Goal: Task Accomplishment & Management: Manage account settings

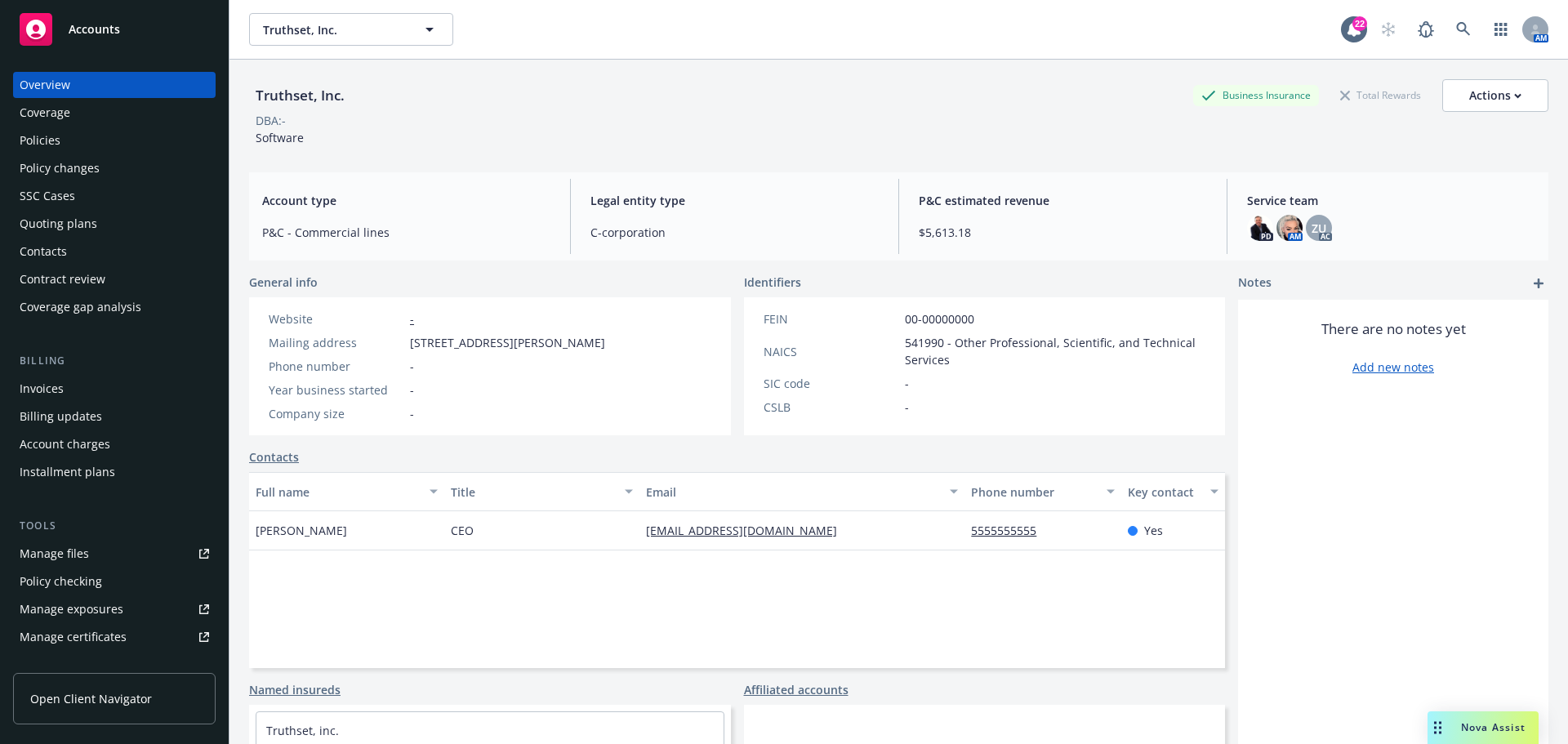
click at [106, 140] on div "Policies" at bounding box center [114, 141] width 189 height 26
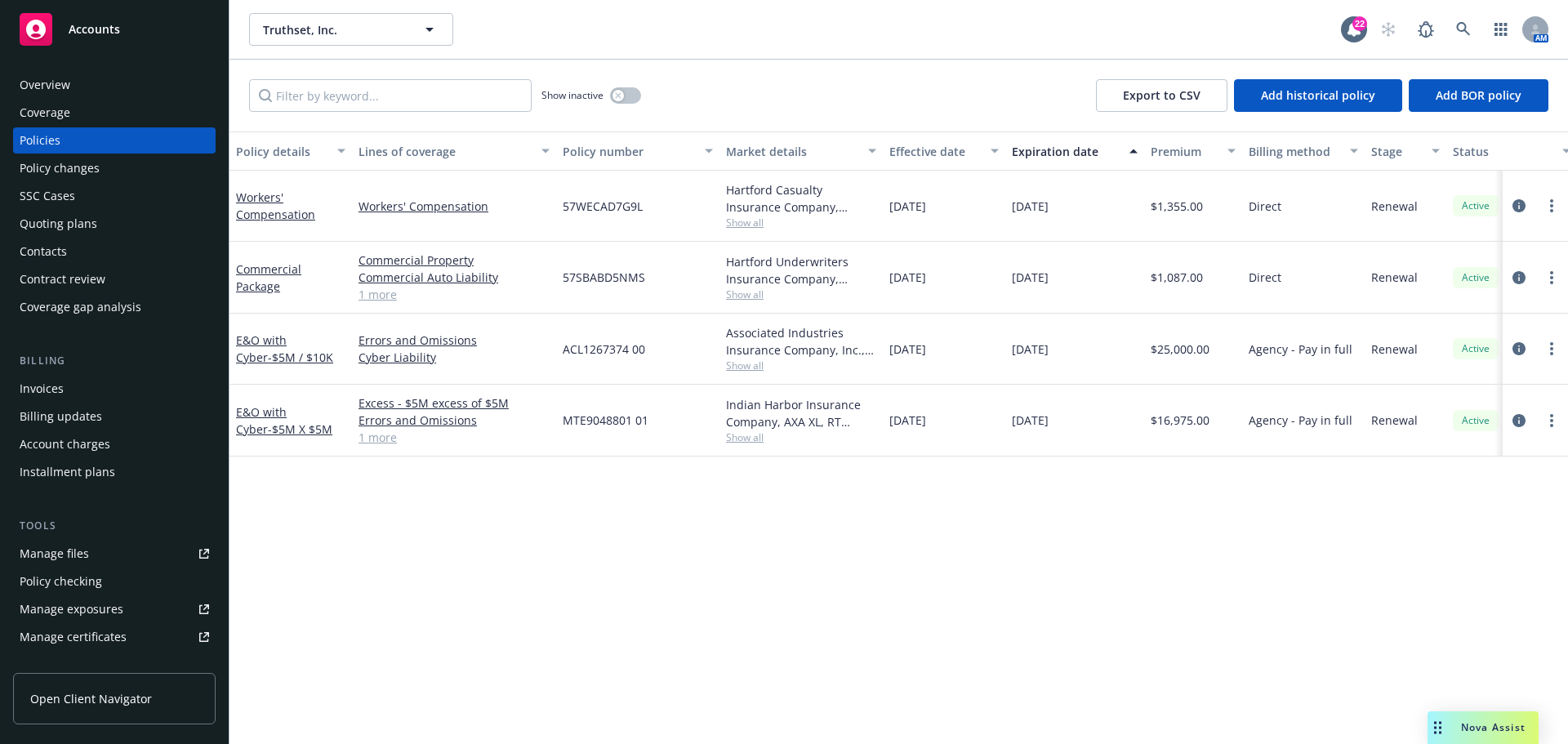
click at [605, 199] on span "57WECAD7G9L" at bounding box center [602, 206] width 80 height 17
copy span "57WECAD7G9L"
click at [617, 280] on span "57SBABD5NMS" at bounding box center [603, 277] width 83 height 17
click at [614, 280] on span "57SBABD5NMS" at bounding box center [603, 277] width 83 height 17
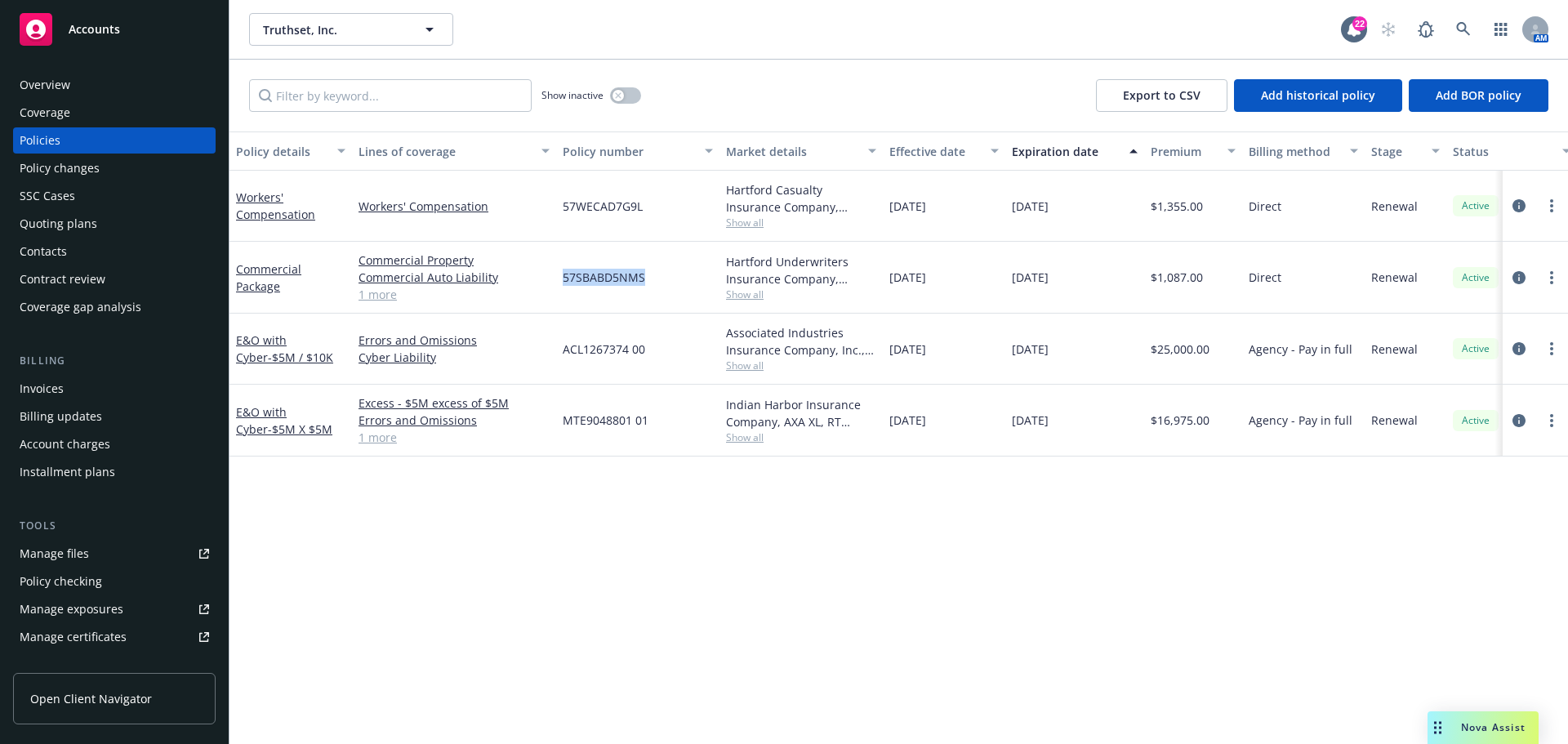
click at [614, 280] on span "57SBABD5NMS" at bounding box center [603, 277] width 83 height 17
copy span "57SBABD5NMS"
drag, startPoint x: 559, startPoint y: 349, endPoint x: 681, endPoint y: 349, distance: 122.0
click at [681, 349] on div "ACL1267374 00" at bounding box center [638, 349] width 164 height 71
copy span "ACL1267374 00"
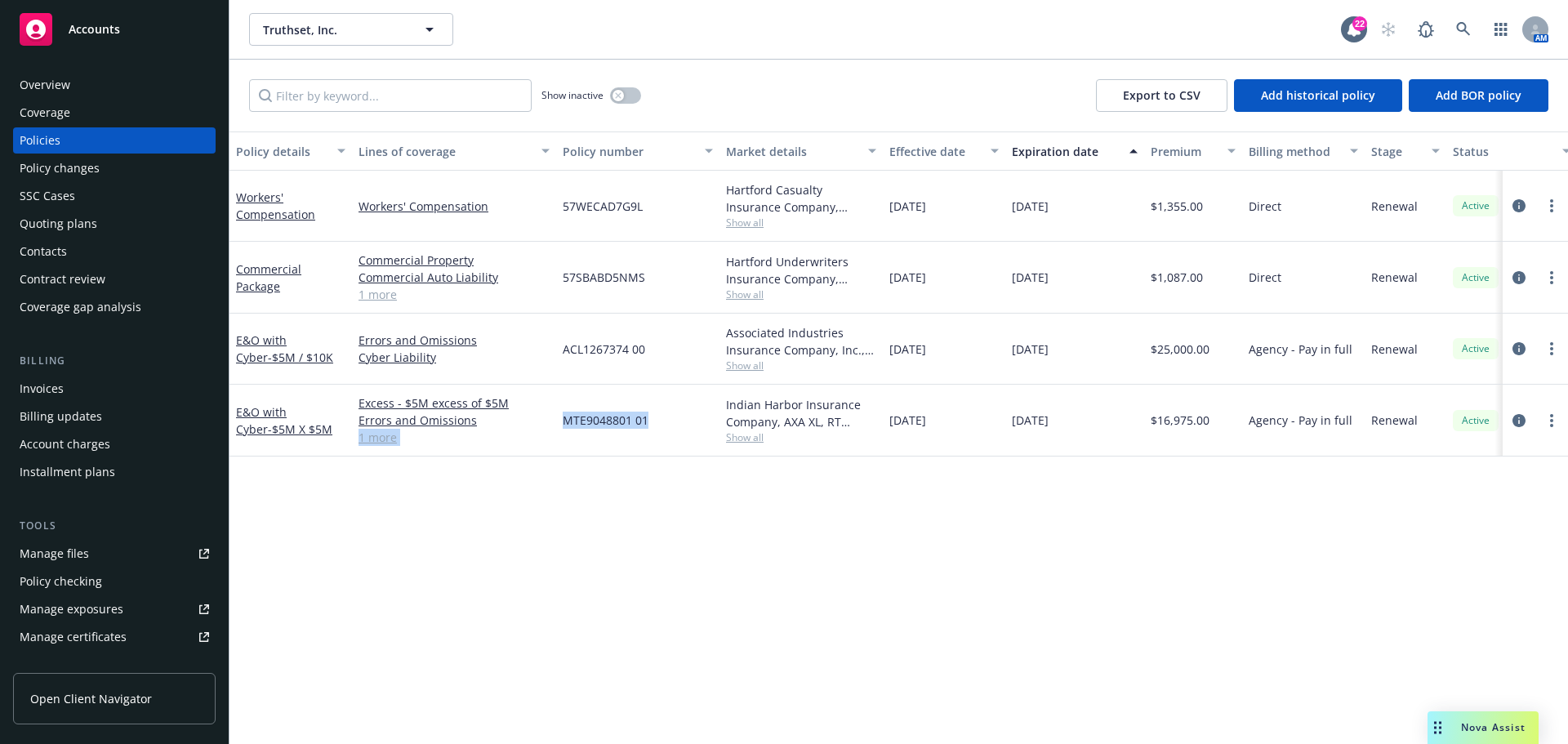
drag, startPoint x: 554, startPoint y: 426, endPoint x: 661, endPoint y: 424, distance: 107.0
click at [661, 424] on div "E&O with Cyber - $5M X $5M Excess - $5M excess of $5M Errors and Omissions Cybe…" at bounding box center [1017, 421] width 1576 height 72
click at [619, 424] on span "MTE9048801 01" at bounding box center [605, 420] width 86 height 17
drag, startPoint x: 575, startPoint y: 420, endPoint x: 659, endPoint y: 420, distance: 84.0
click at [659, 420] on div "MTE9048801 01" at bounding box center [638, 421] width 164 height 72
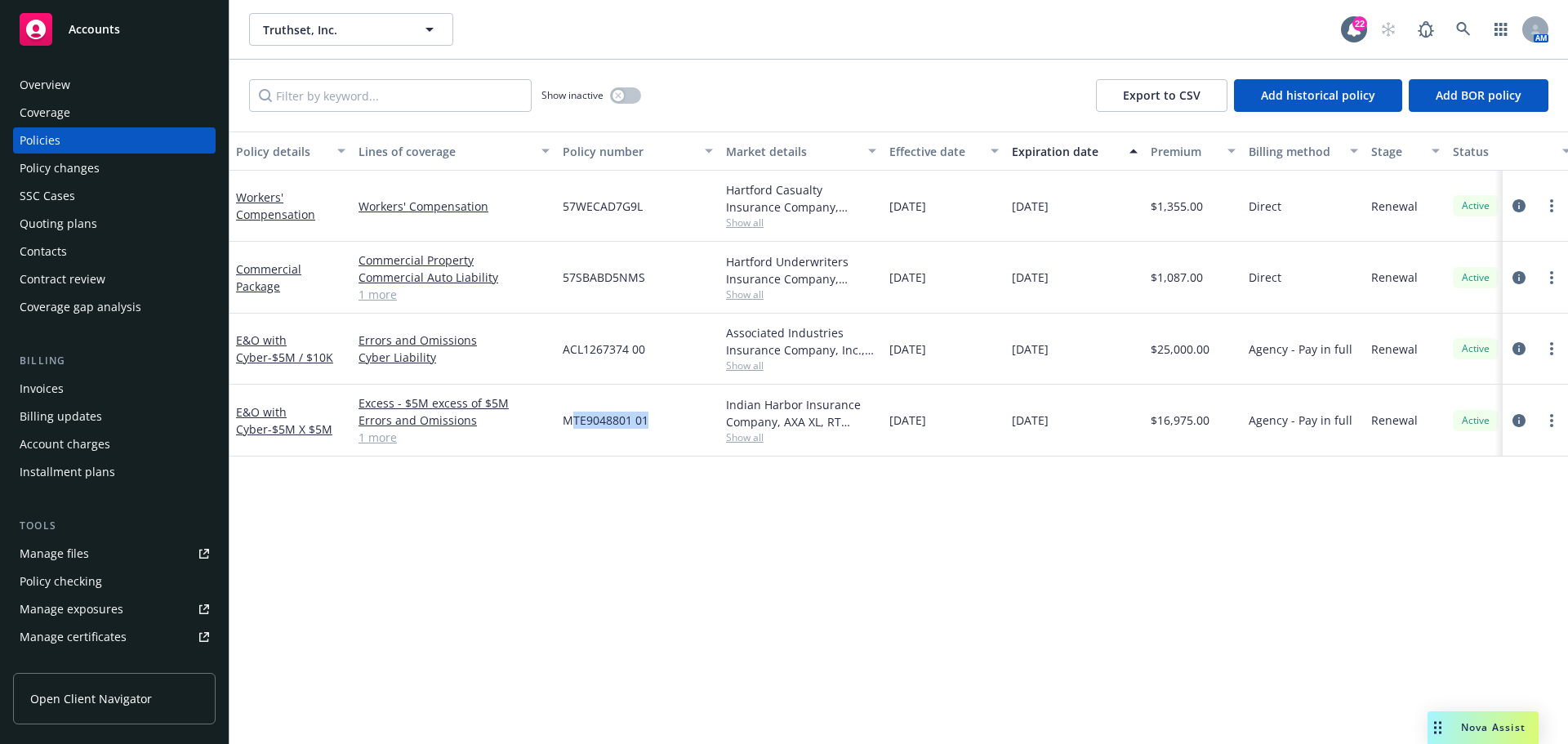
click at [592, 424] on span "MTE9048801 01" at bounding box center [605, 420] width 86 height 17
drag, startPoint x: 557, startPoint y: 424, endPoint x: 663, endPoint y: 424, distance: 106.0
click at [663, 424] on div "MTE9048801 01" at bounding box center [638, 421] width 164 height 72
copy span "MTE9048801 01"
click at [257, 280] on link "Commercial Package" at bounding box center [268, 278] width 66 height 32
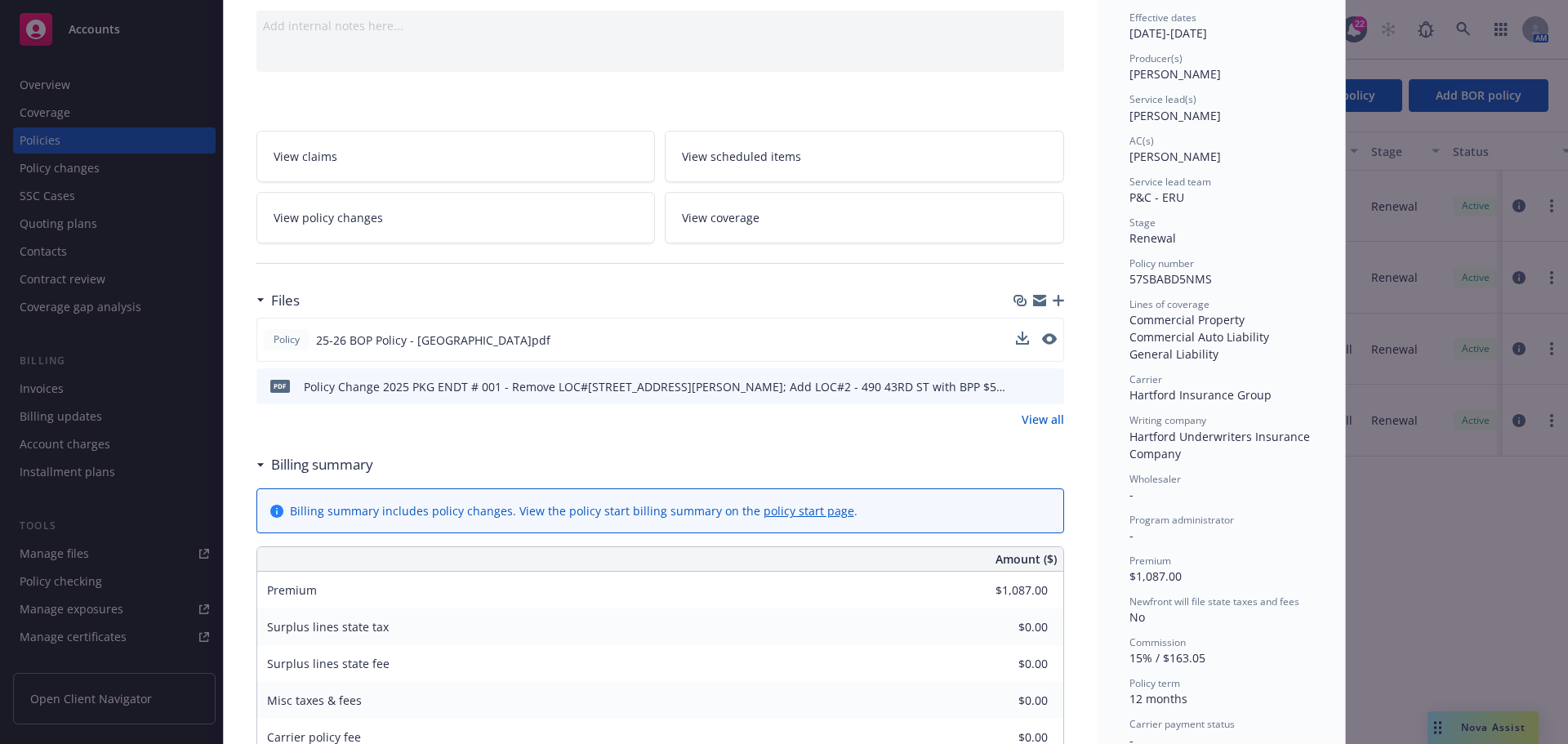
scroll to position [164, 0]
click at [1015, 336] on icon "download file" at bounding box center [1020, 338] width 10 height 10
click at [1015, 389] on icon "download file" at bounding box center [1021, 386] width 13 height 13
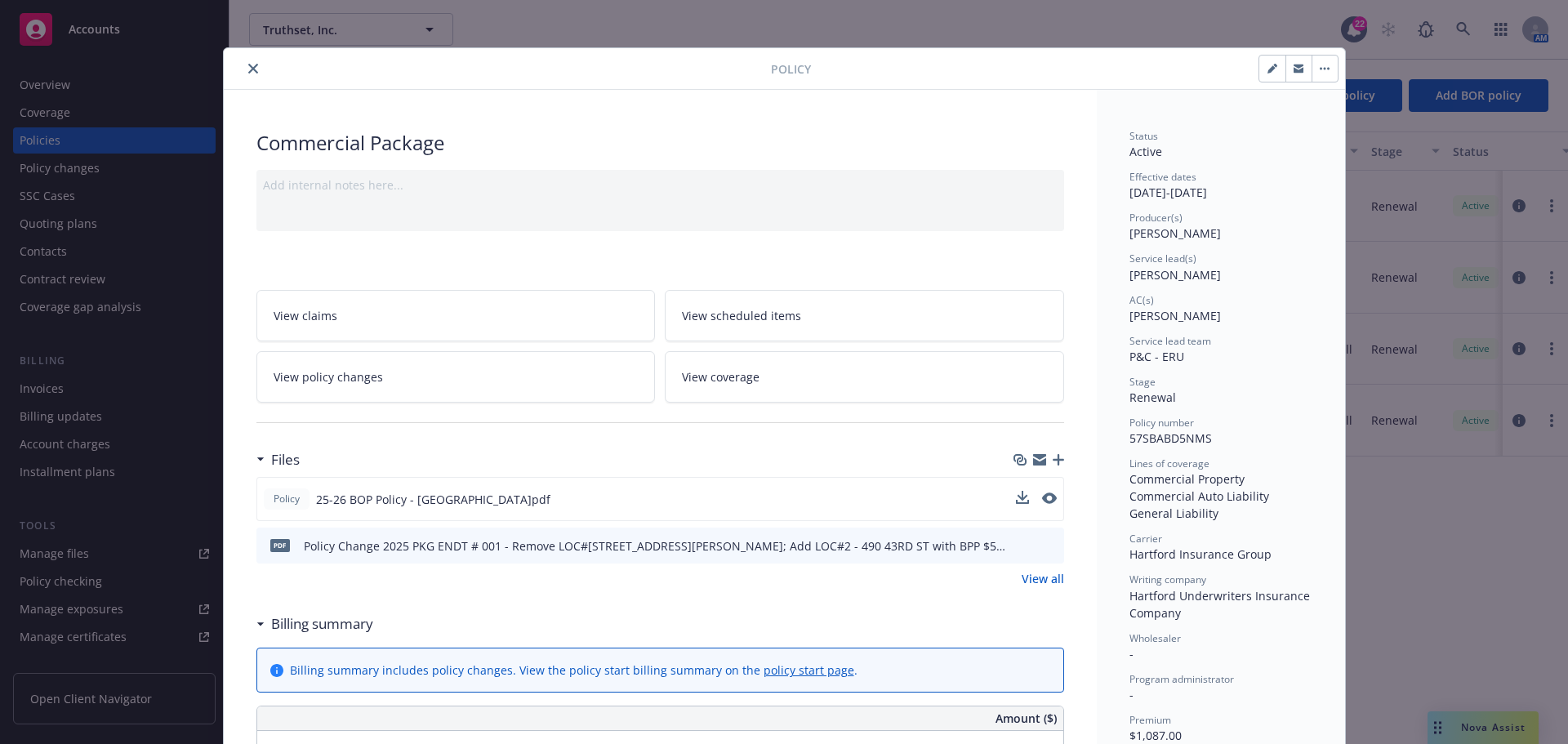
scroll to position [0, 0]
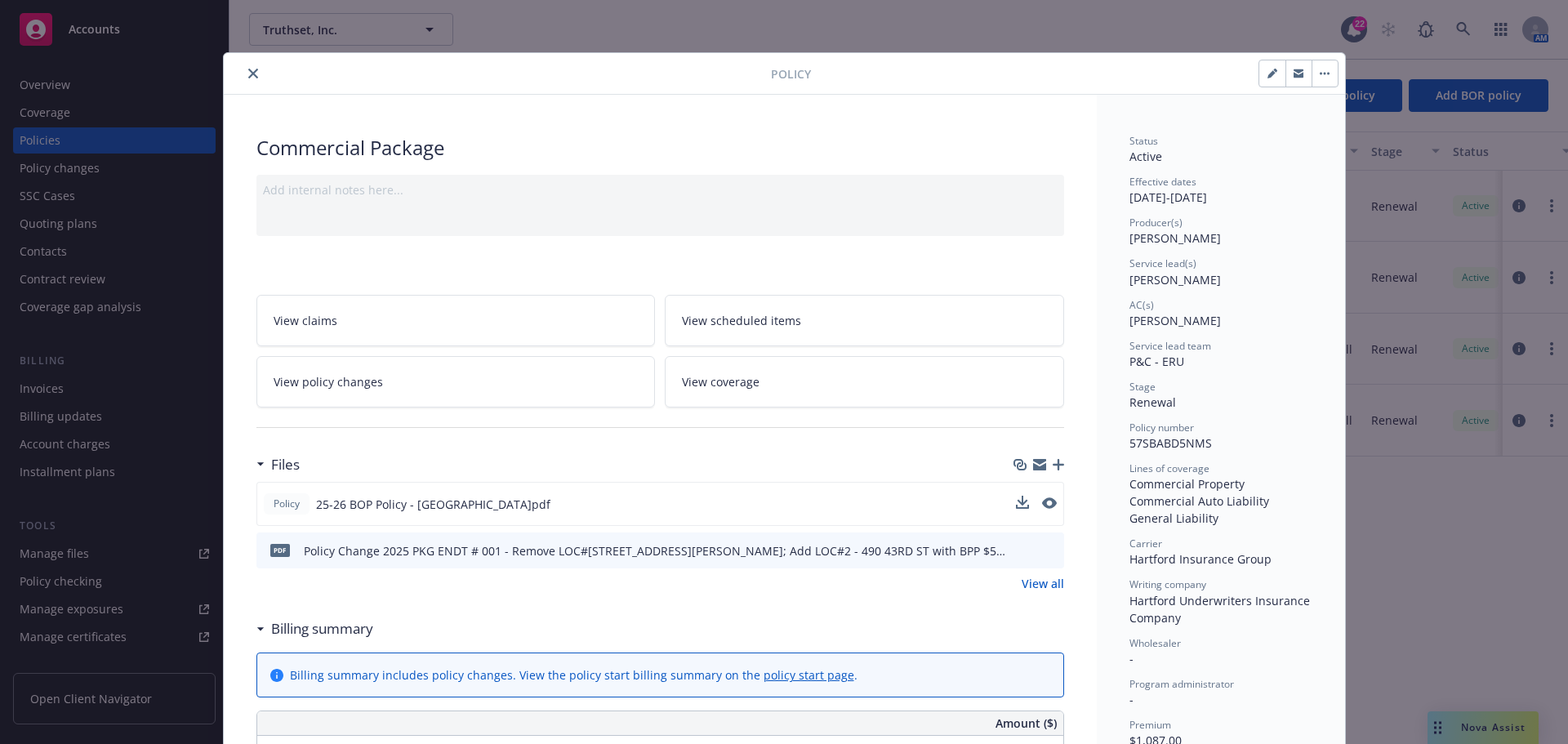
click at [248, 71] on icon "close" at bounding box center [253, 74] width 10 height 10
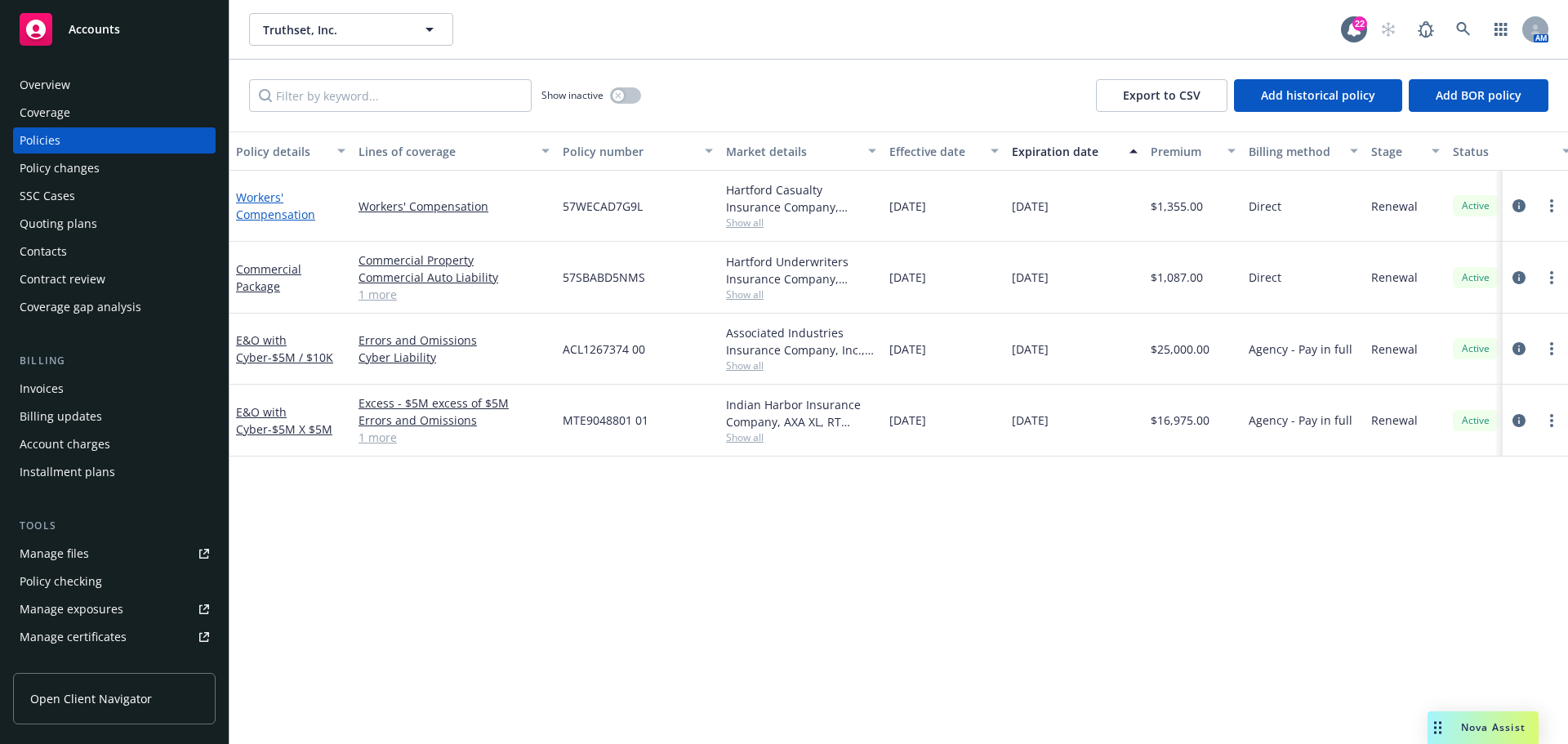
click at [270, 216] on link "Workers' Compensation" at bounding box center [275, 205] width 79 height 32
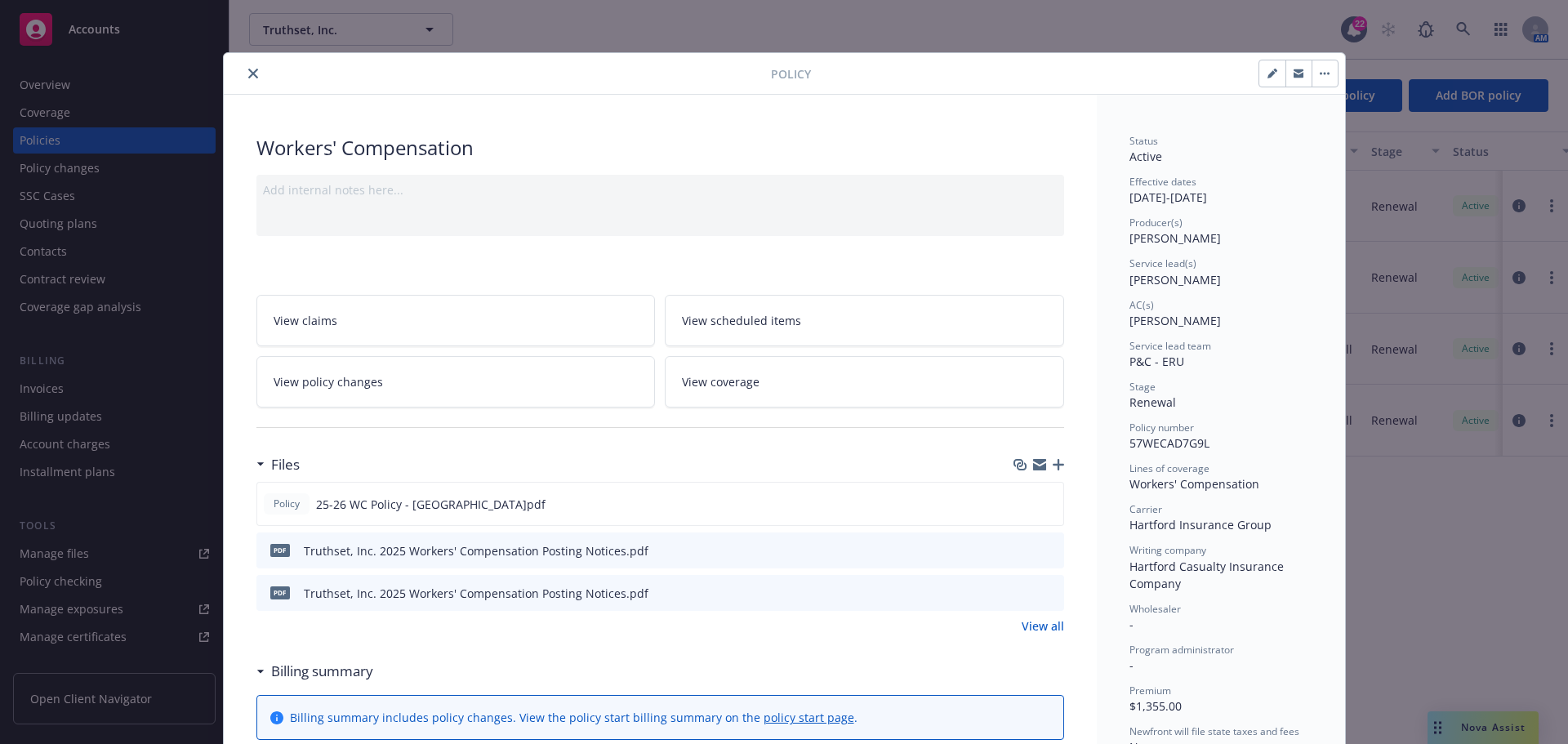
scroll to position [82, 0]
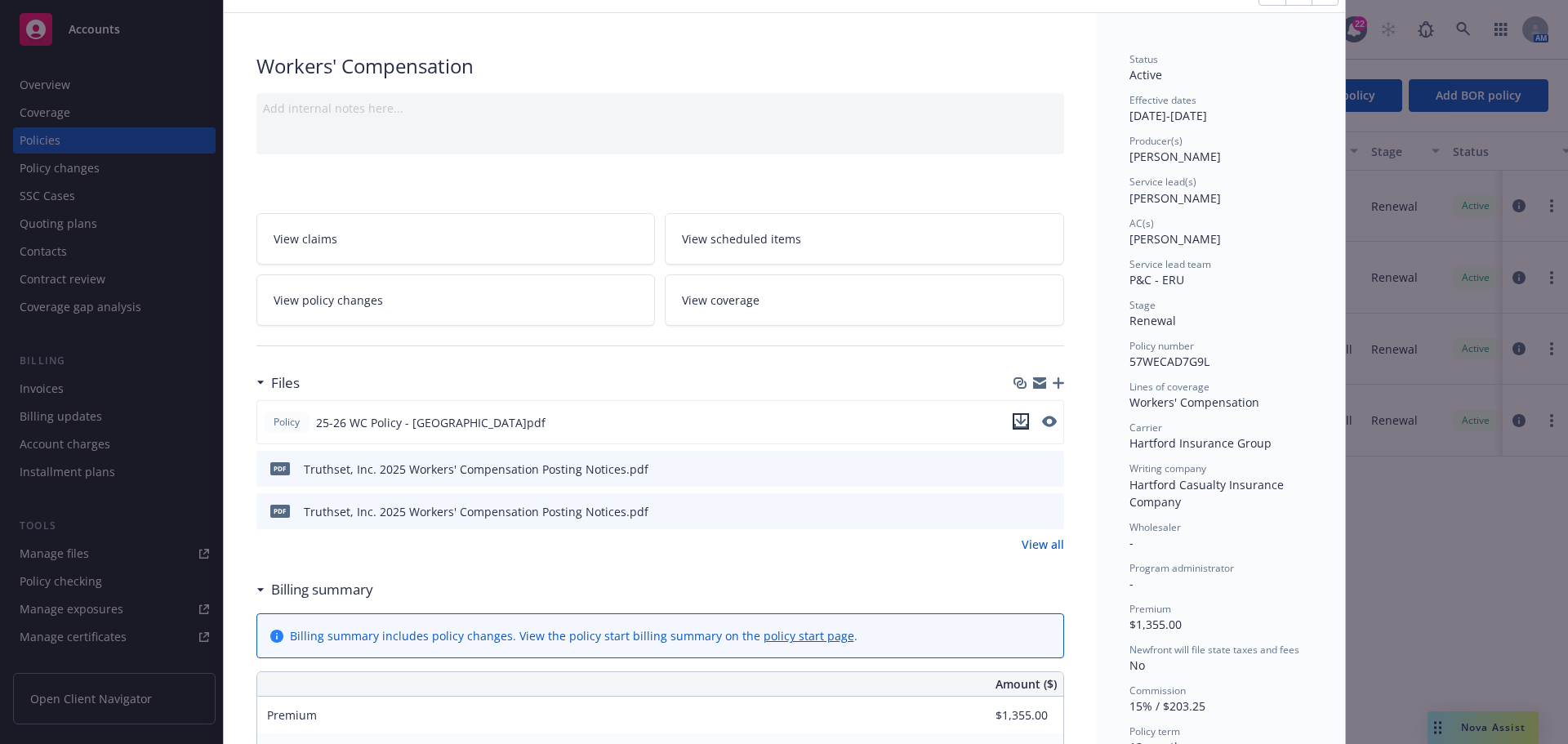
click at [1016, 418] on icon "download file" at bounding box center [1020, 421] width 13 height 13
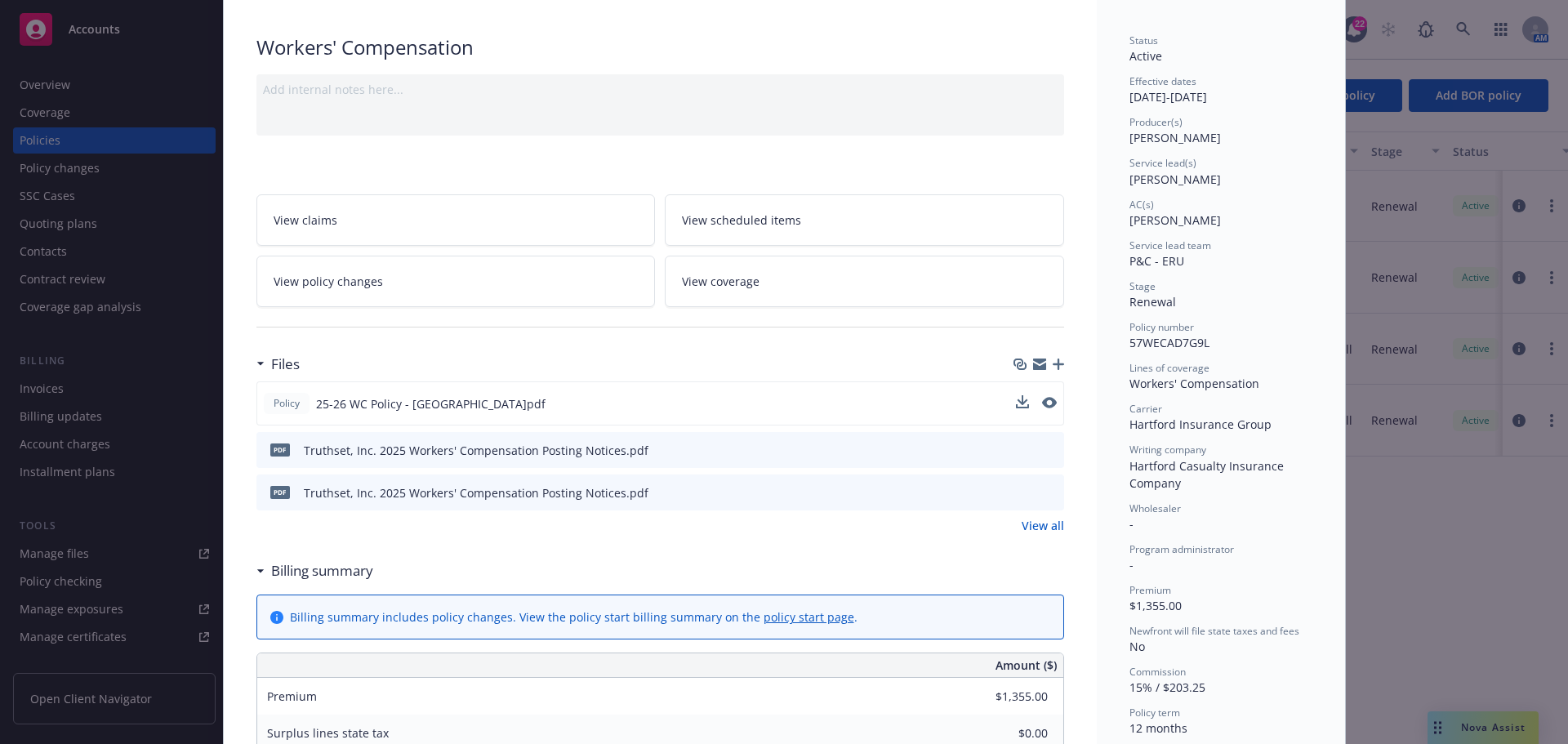
scroll to position [0, 0]
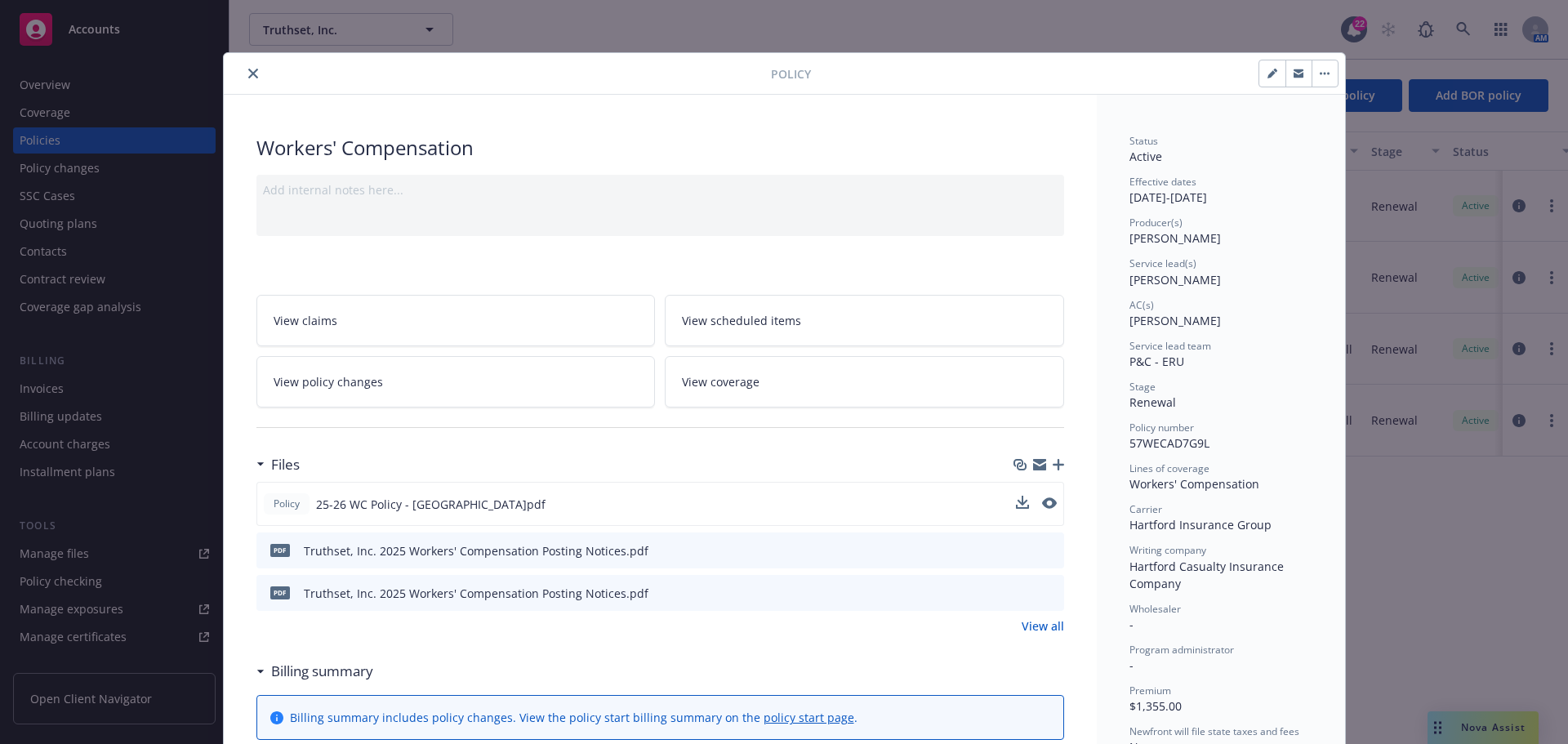
click at [256, 79] on div at bounding box center [500, 73] width 541 height 20
click at [249, 74] on icon "close" at bounding box center [253, 74] width 10 height 10
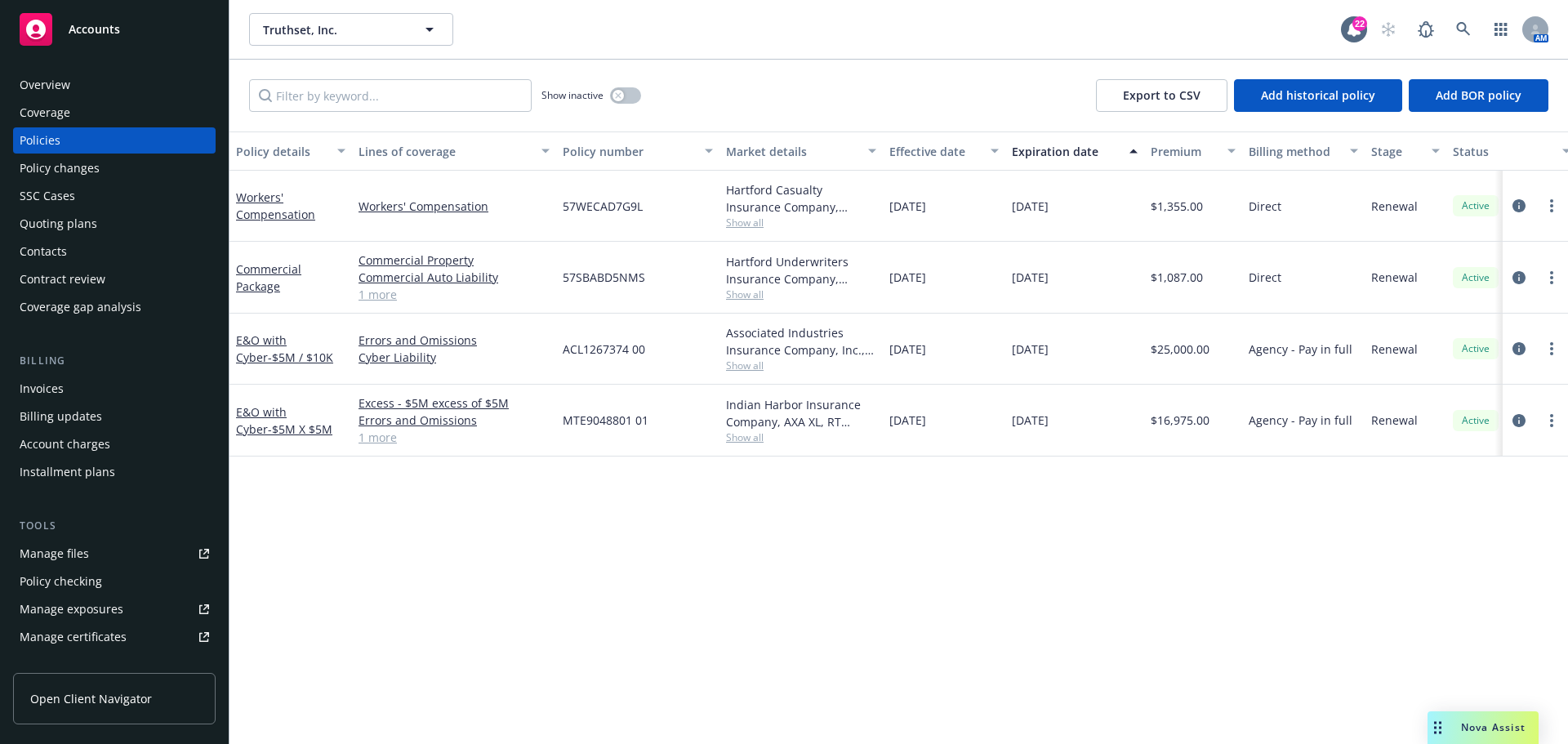
click at [161, 157] on div "Policy changes" at bounding box center [114, 168] width 189 height 26
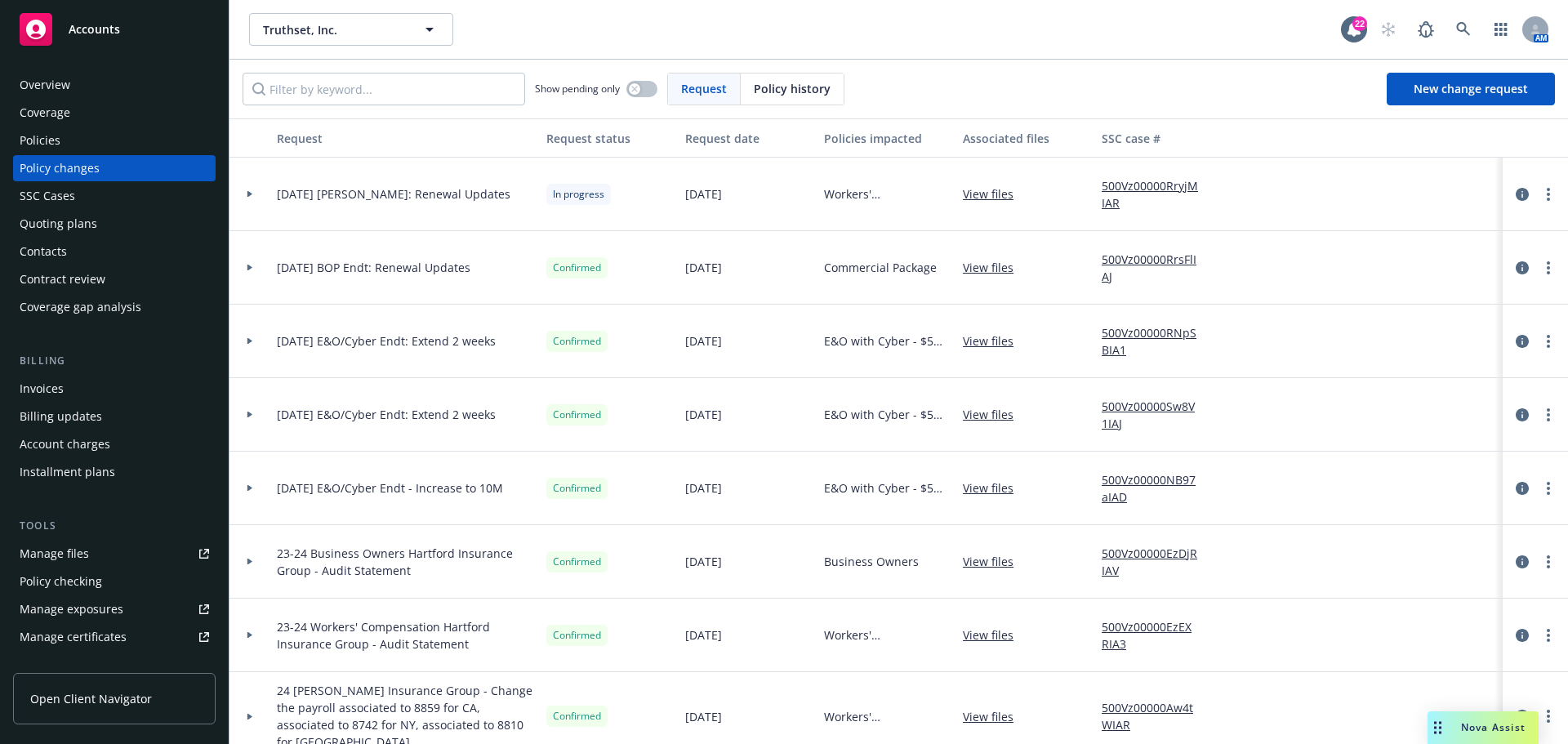
click at [241, 190] on div at bounding box center [250, 194] width 41 height 73
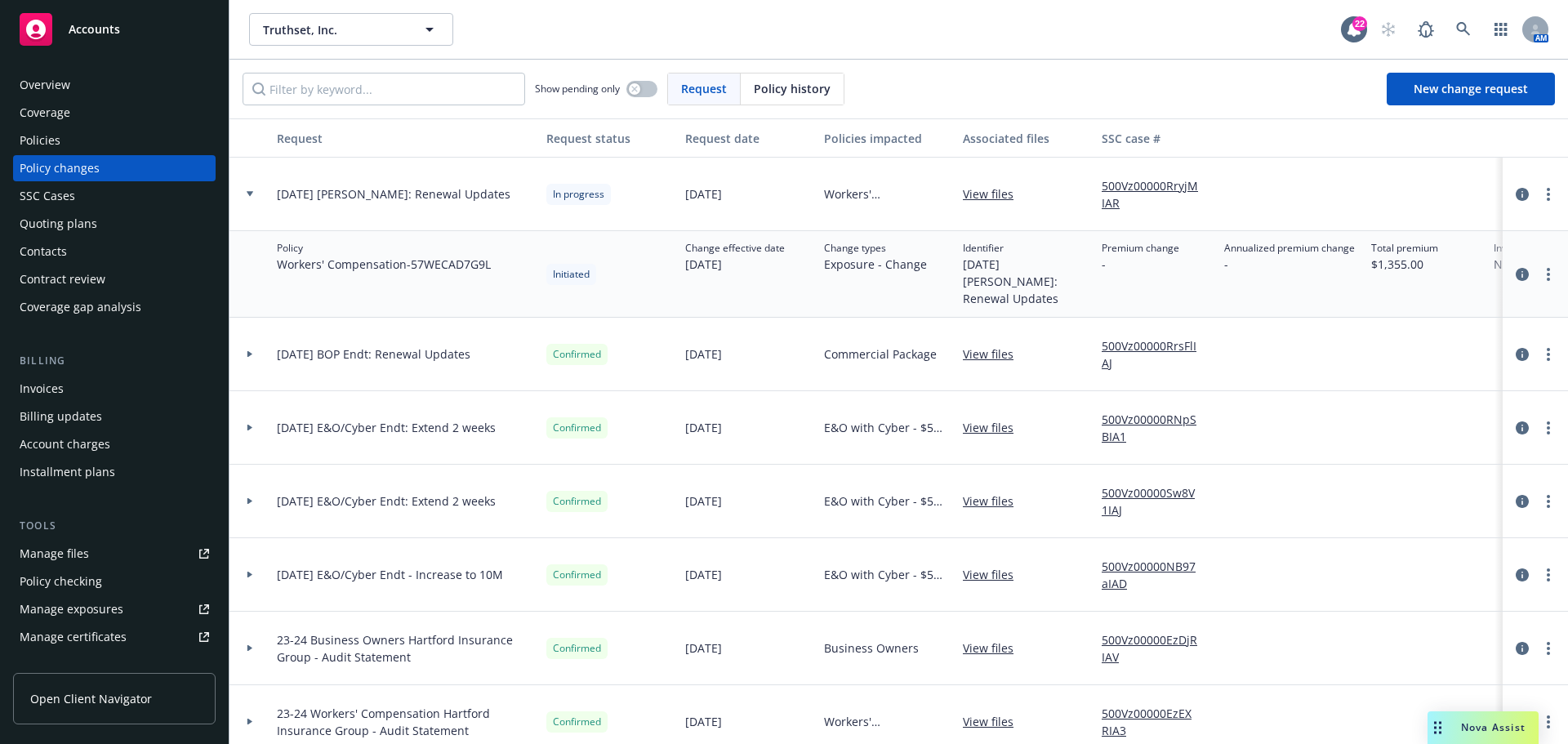
click at [142, 132] on div "Policies" at bounding box center [114, 141] width 189 height 26
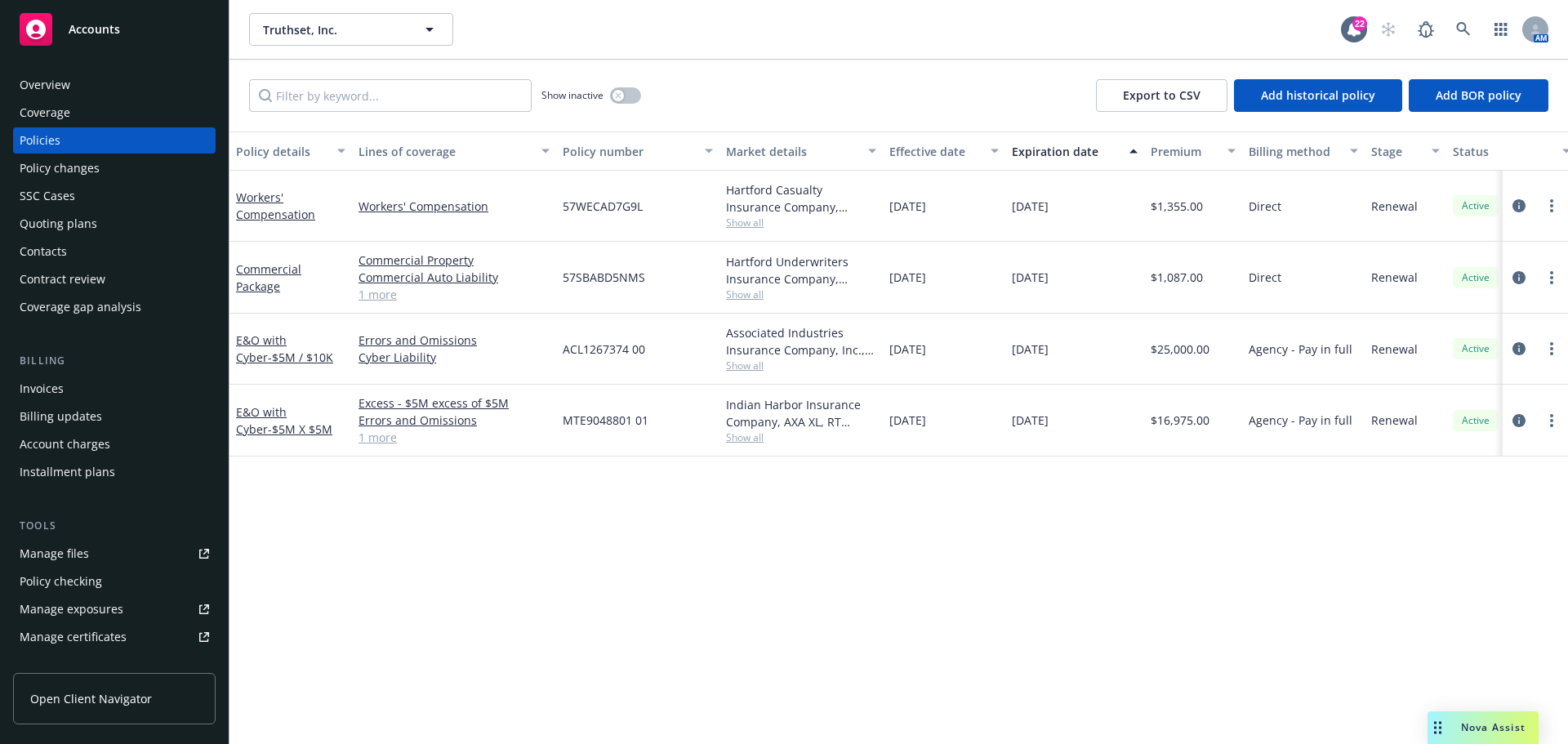
click at [108, 396] on div "Invoices" at bounding box center [114, 389] width 189 height 26
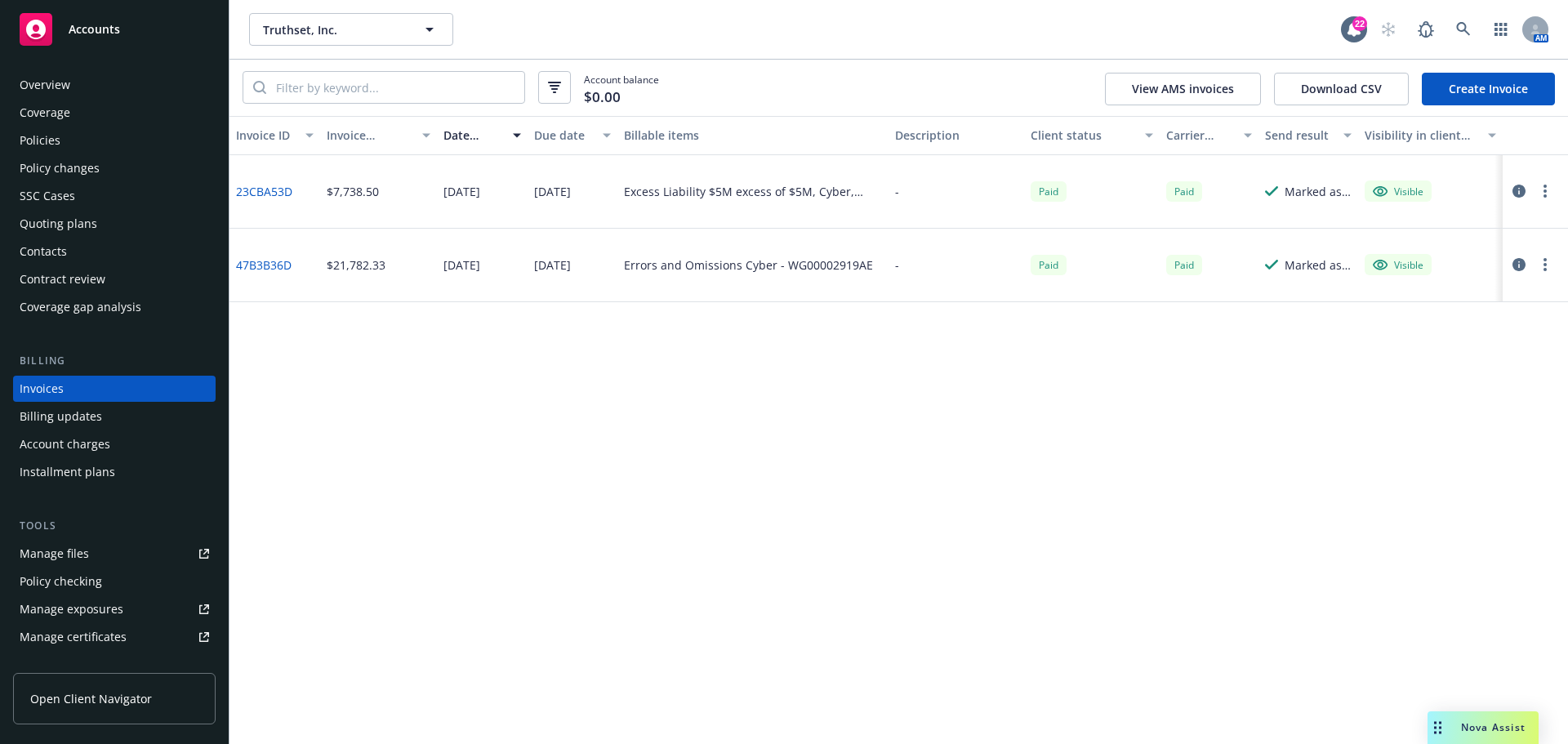
click at [1447, 75] on link "Create Invoice" at bounding box center [1488, 89] width 133 height 32
